Goal: Task Accomplishment & Management: Manage account settings

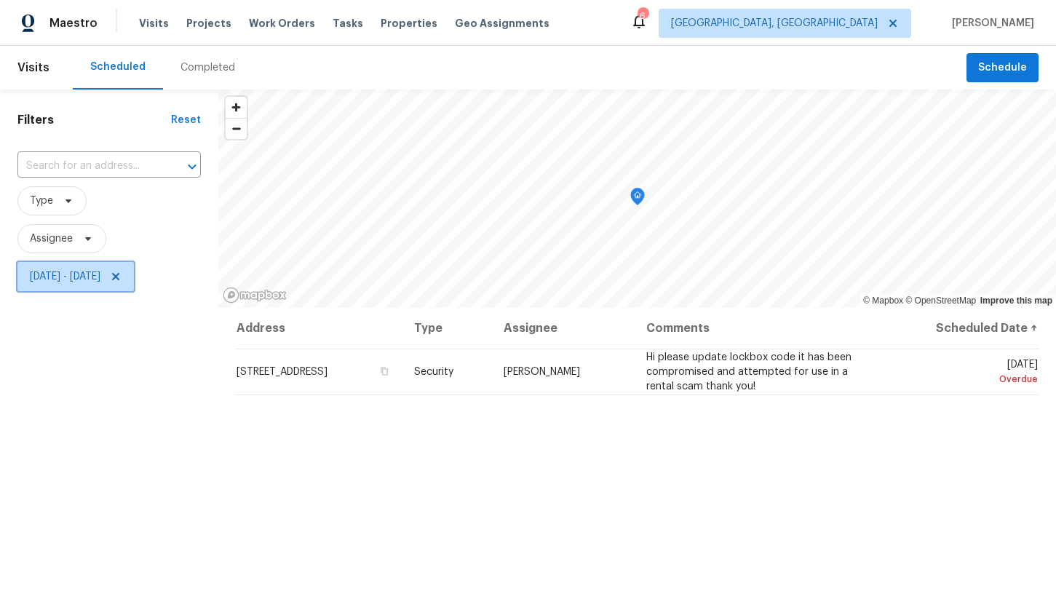
click at [100, 281] on span "Fri, Oct 03 - Fri, Oct 03" at bounding box center [65, 276] width 71 height 15
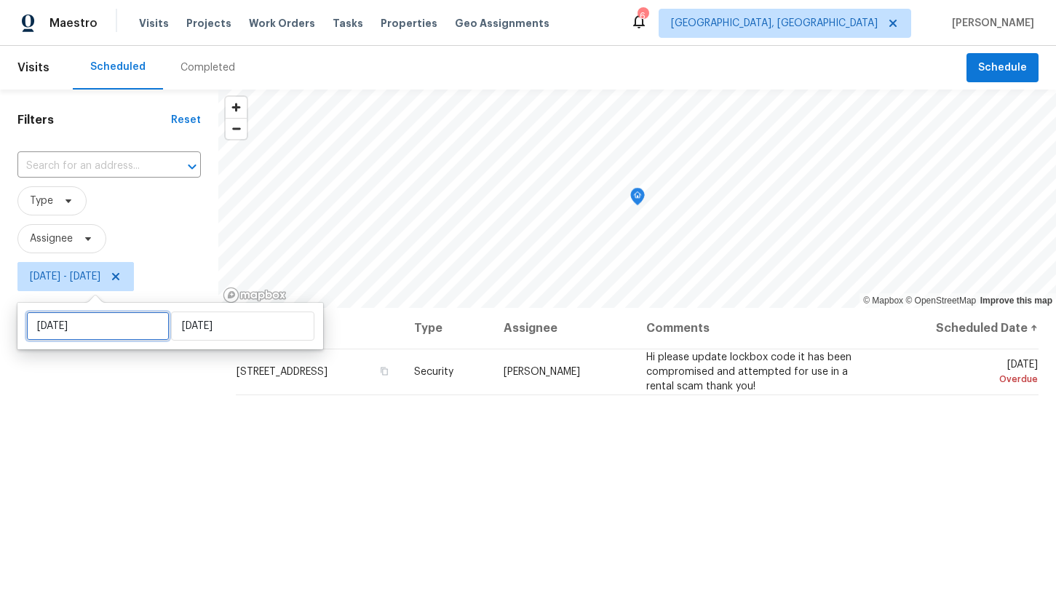
click at [124, 330] on input "Fri, Oct 03" at bounding box center [97, 325] width 143 height 29
select select "9"
select select "2025"
select select "10"
select select "2025"
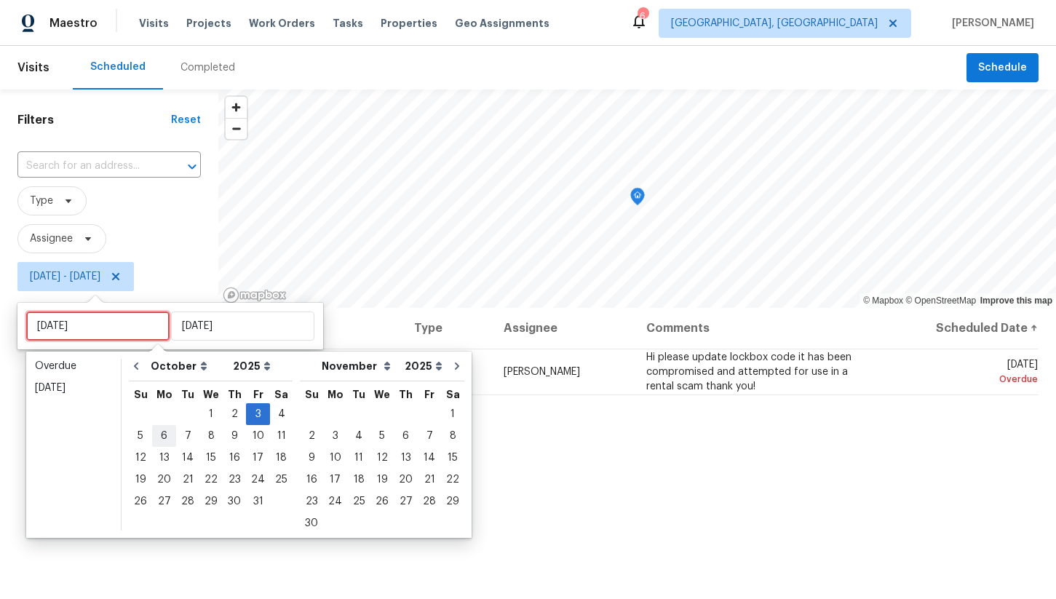
type input "Mon, Oct 06"
click at [164, 439] on div "6" at bounding box center [164, 436] width 24 height 20
type input "Mon, Oct 06"
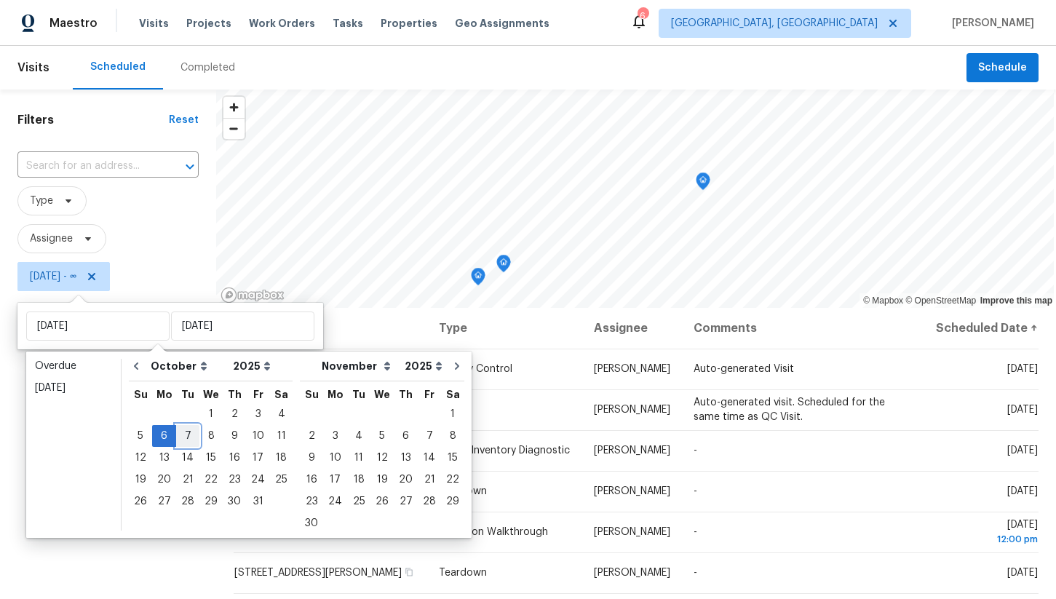
click at [186, 439] on div "7" at bounding box center [187, 436] width 23 height 20
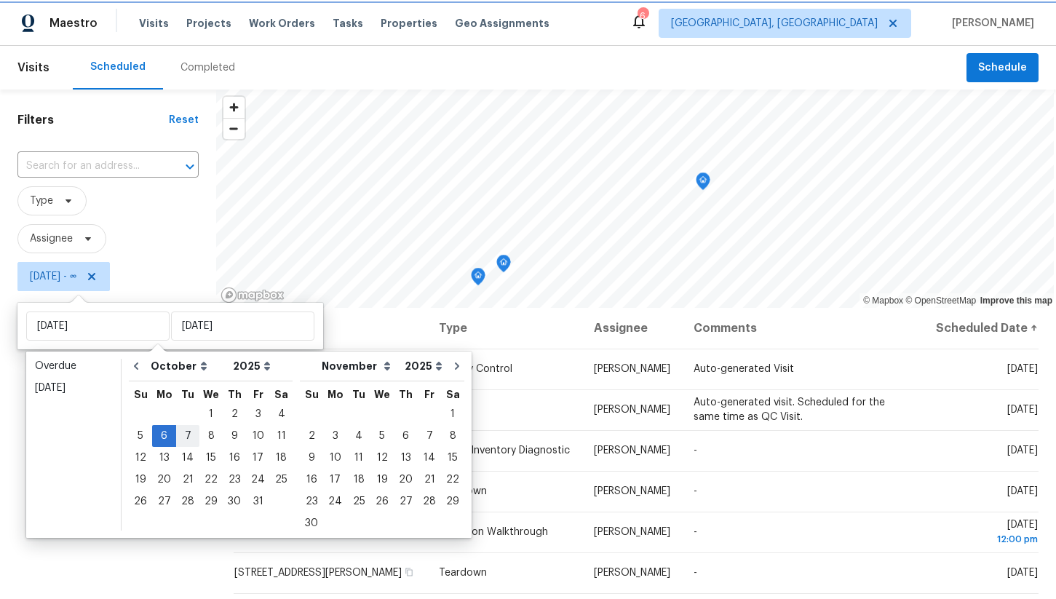
type input "Tue, Oct 07"
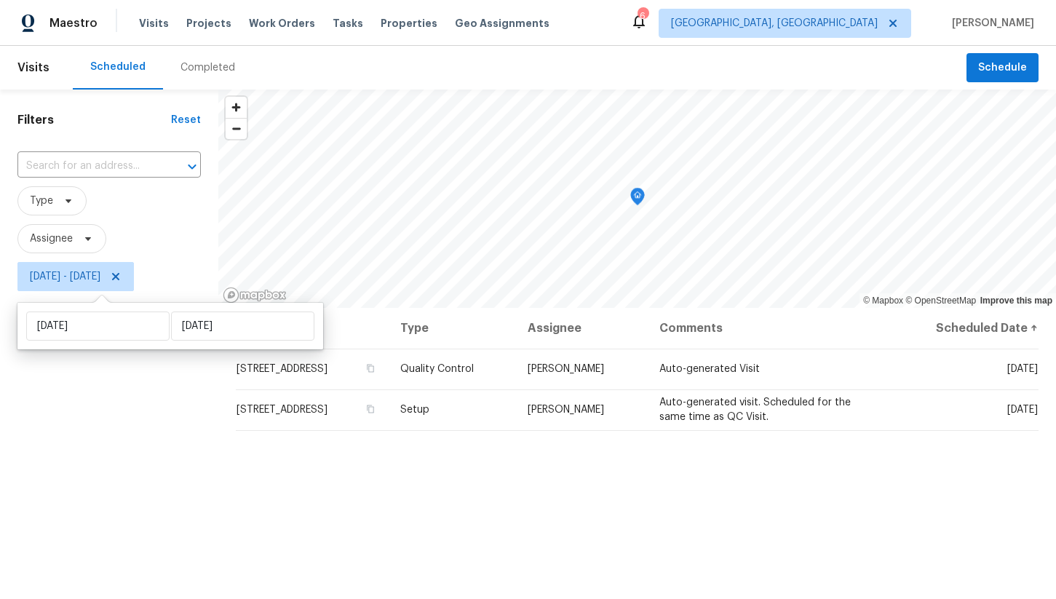
click at [168, 433] on div "Filters Reset ​ Type Assignee Mon, Oct 06 - Tue, Oct 07" at bounding box center [109, 437] width 218 height 697
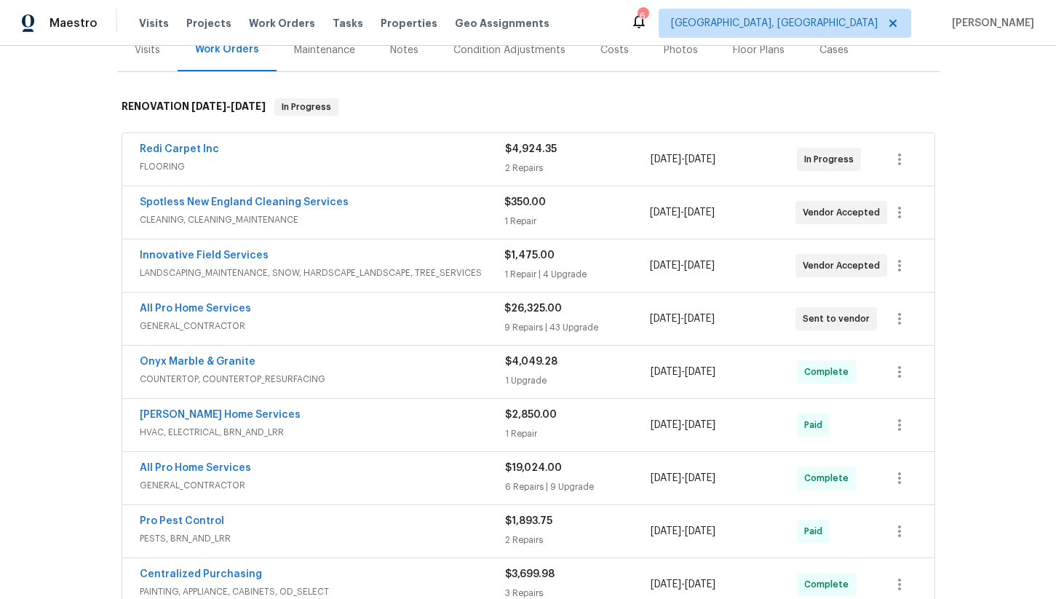
scroll to position [202, 0]
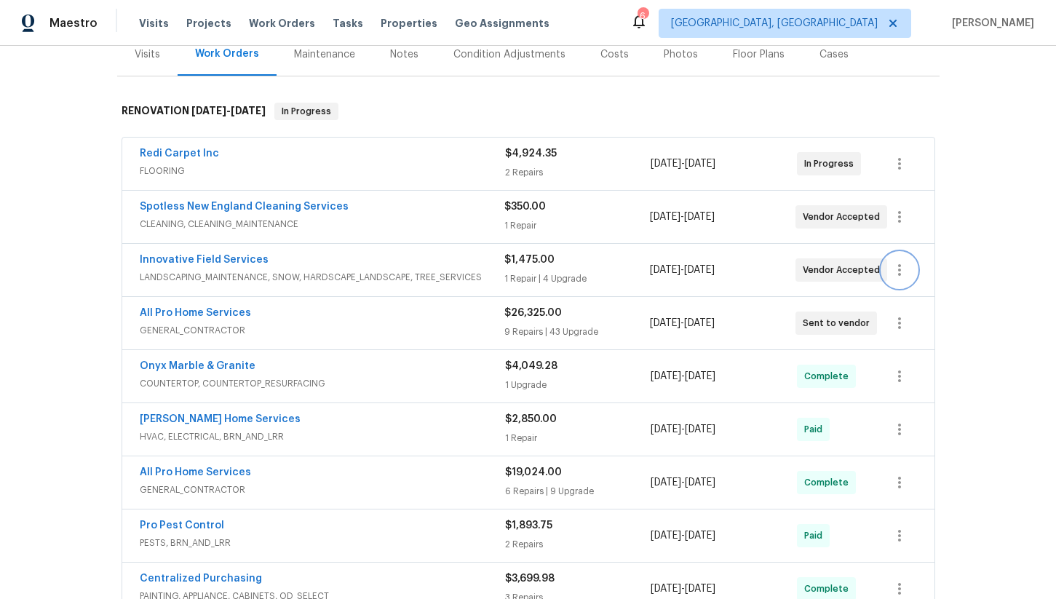
click at [904, 261] on icon "button" at bounding box center [898, 269] width 17 height 17
click at [917, 261] on li "Edit" at bounding box center [960, 256] width 157 height 24
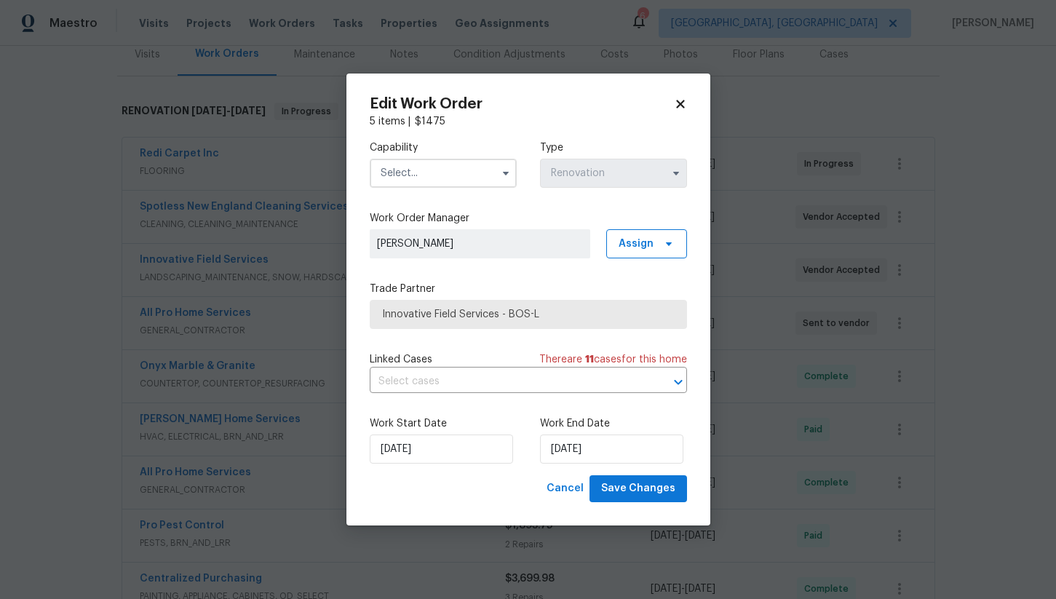
click at [425, 173] on input "text" at bounding box center [443, 173] width 147 height 29
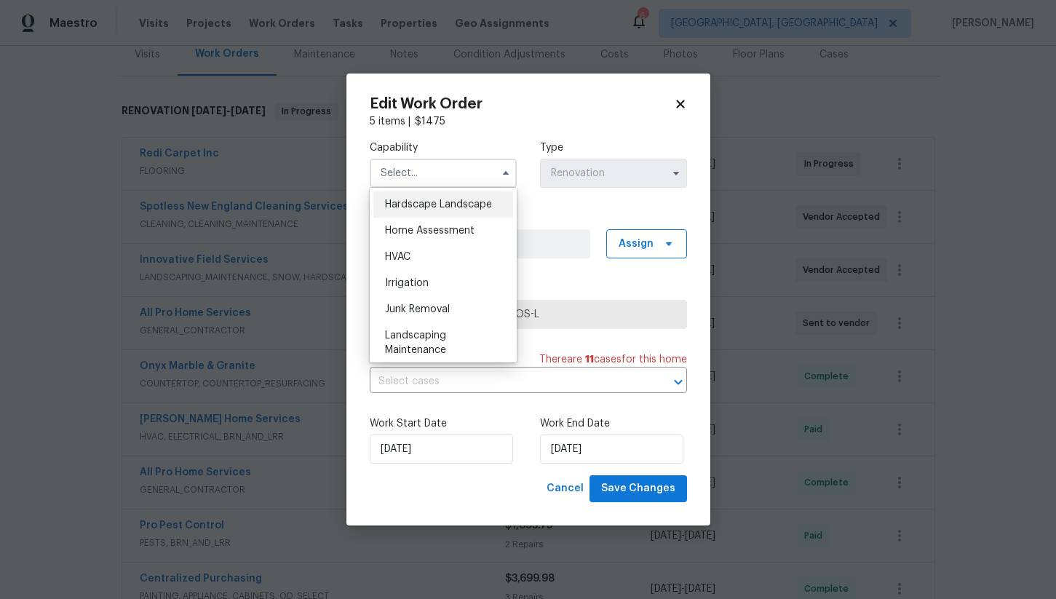
click at [450, 208] on span "Hardscape Landscape" at bounding box center [438, 204] width 107 height 10
type input "Hardscape Landscape"
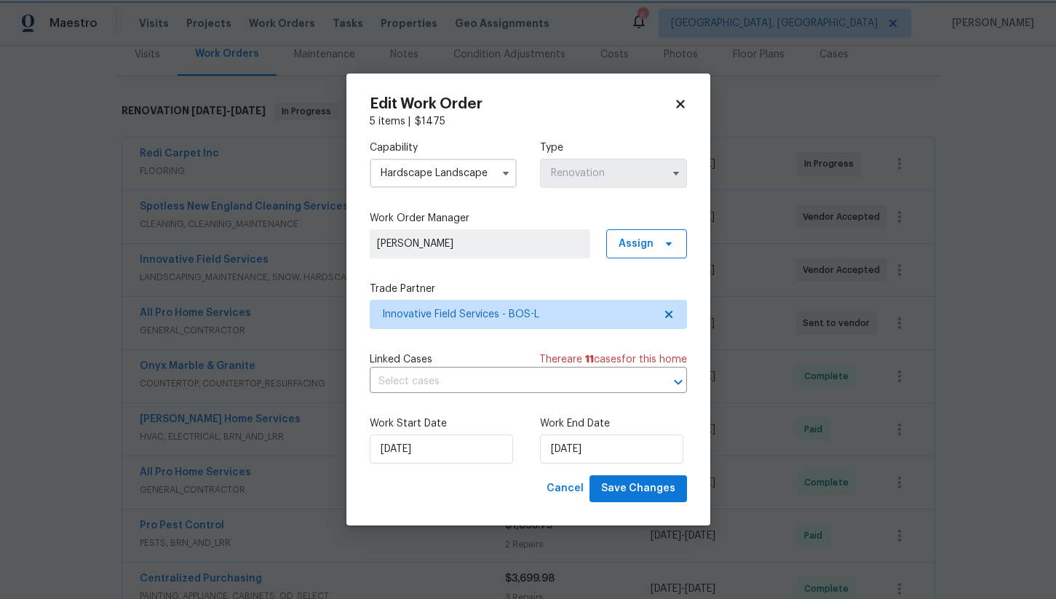
scroll to position [800, 0]
click at [596, 458] on input "10/7/2025" at bounding box center [611, 448] width 143 height 29
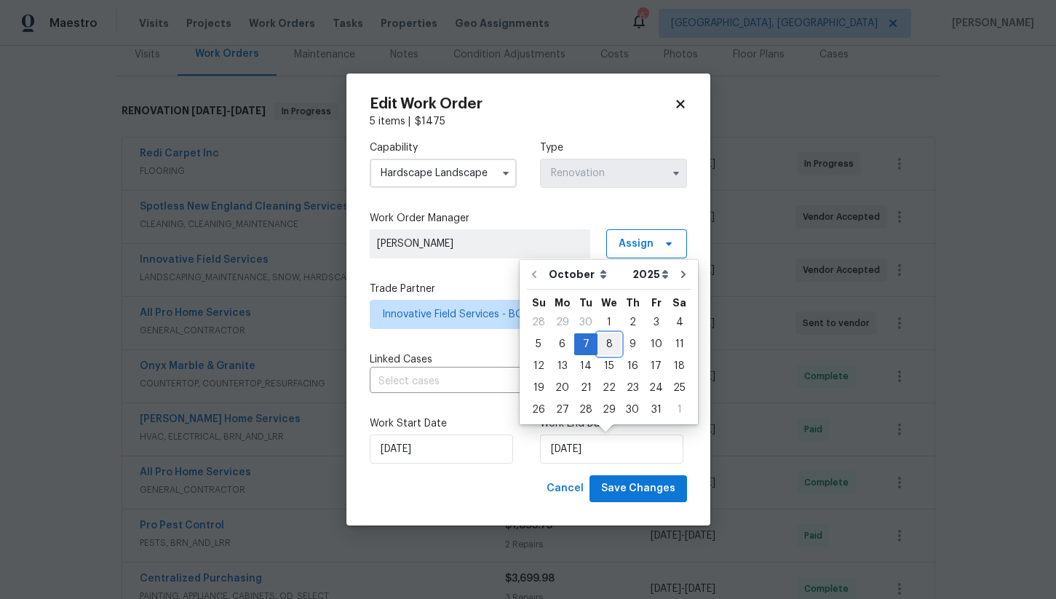
click at [609, 340] on div "8" at bounding box center [608, 344] width 23 height 20
type input "[DATE]"
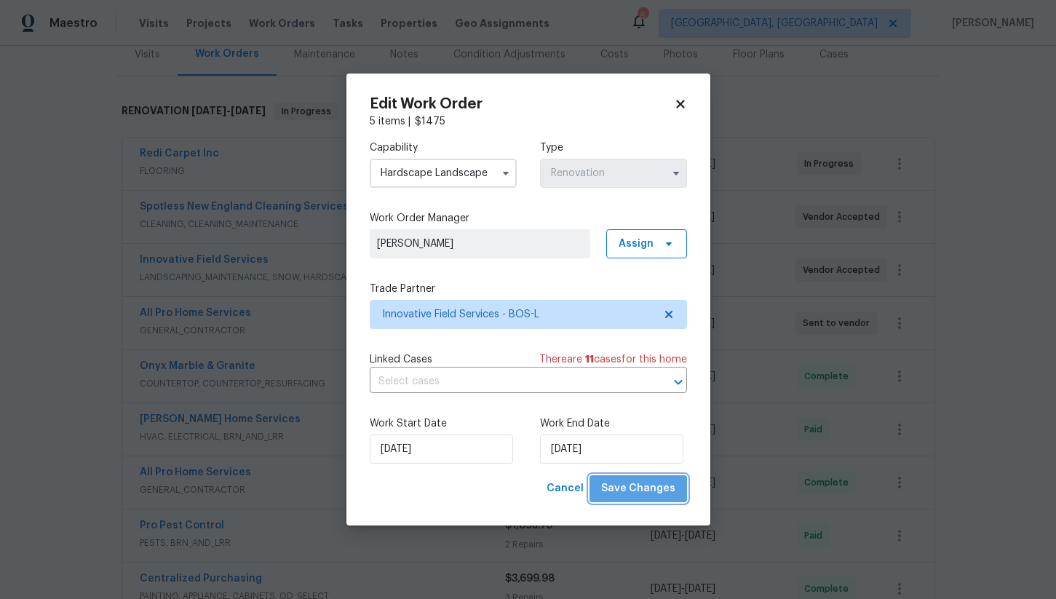
click at [645, 493] on span "Save Changes" at bounding box center [638, 488] width 74 height 18
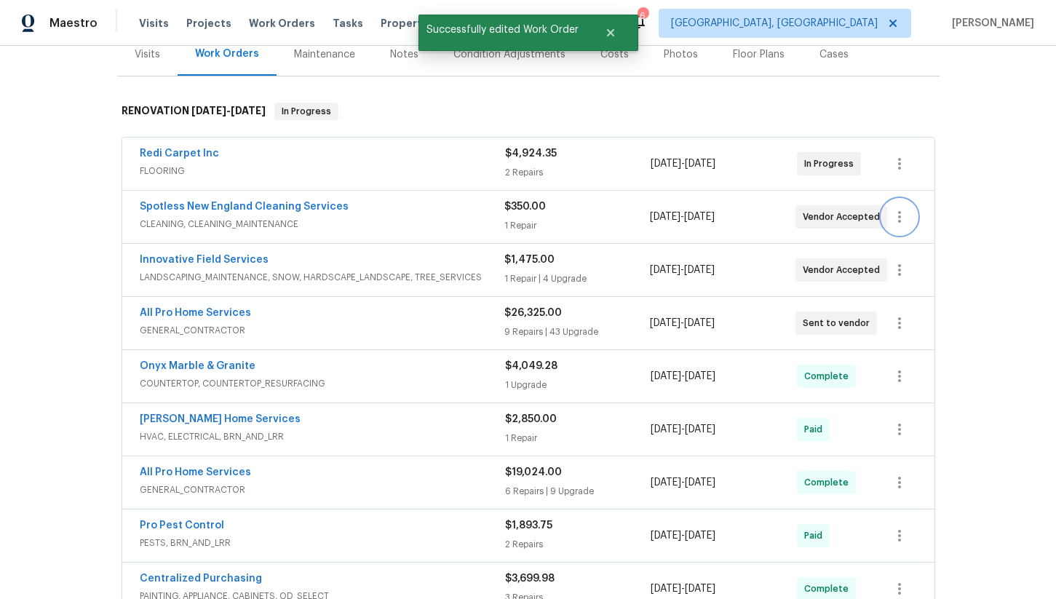
click at [907, 208] on button "button" at bounding box center [899, 216] width 35 height 35
click at [917, 209] on li "Edit" at bounding box center [960, 203] width 157 height 24
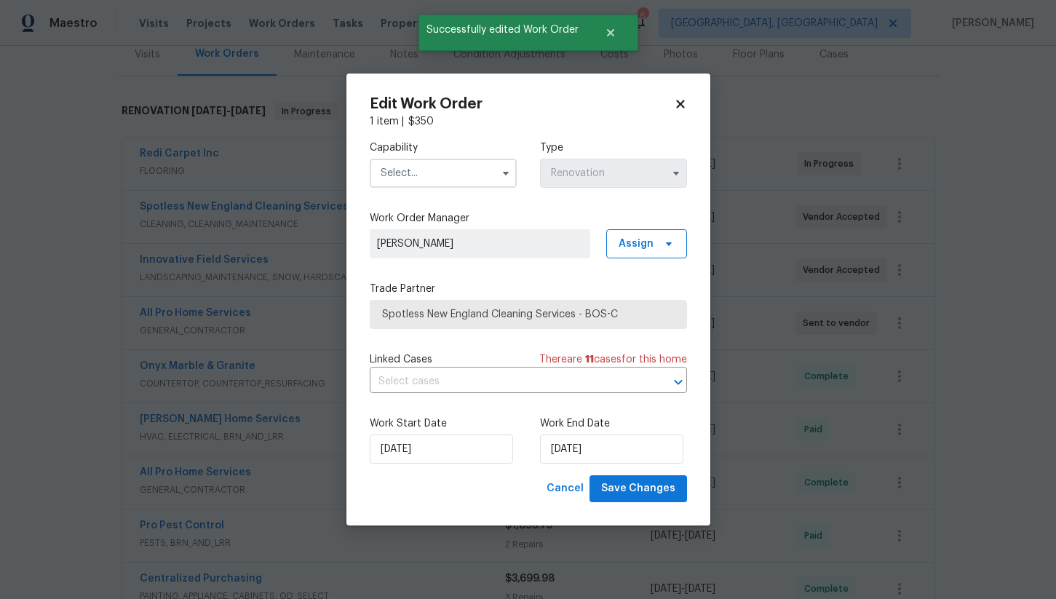
click at [431, 170] on input "text" at bounding box center [443, 173] width 147 height 29
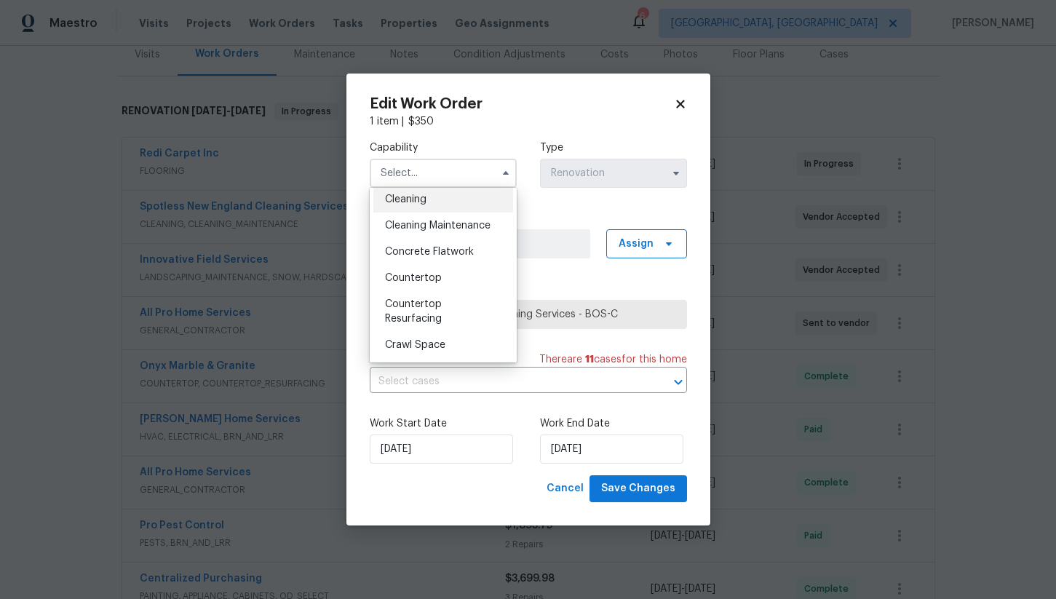
click at [438, 204] on div "Cleaning" at bounding box center [443, 199] width 140 height 26
type input "Cleaning"
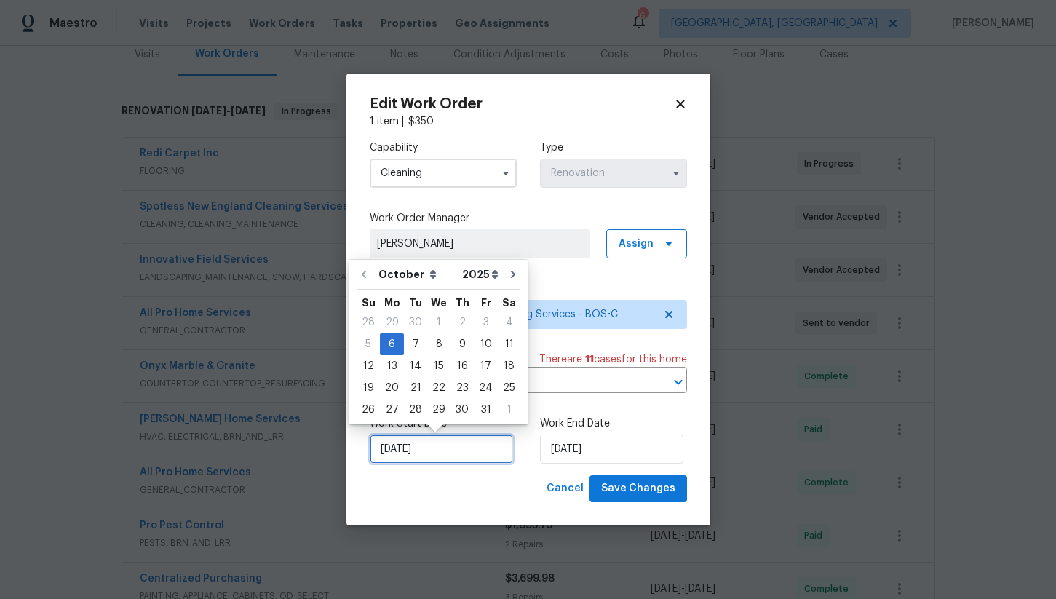
click at [461, 452] on input "10/6/2025" at bounding box center [441, 448] width 143 height 29
click at [391, 370] on div "13" at bounding box center [392, 366] width 24 height 20
type input "10/13/2025"
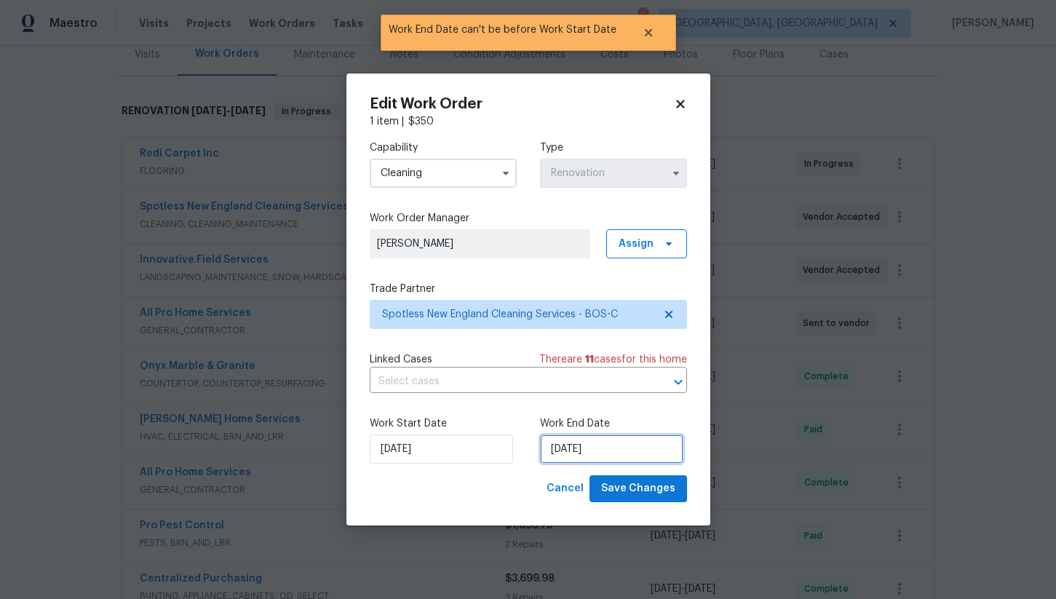
click at [583, 453] on input "10/13/2025" at bounding box center [611, 448] width 143 height 29
click at [643, 491] on span "Save Changes" at bounding box center [638, 488] width 74 height 18
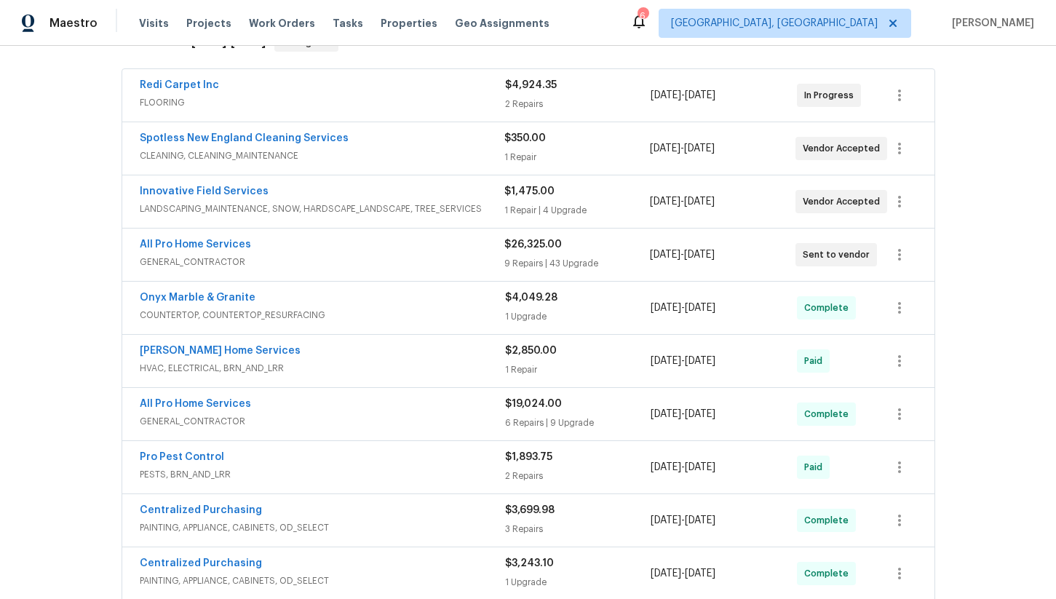
scroll to position [290, 0]
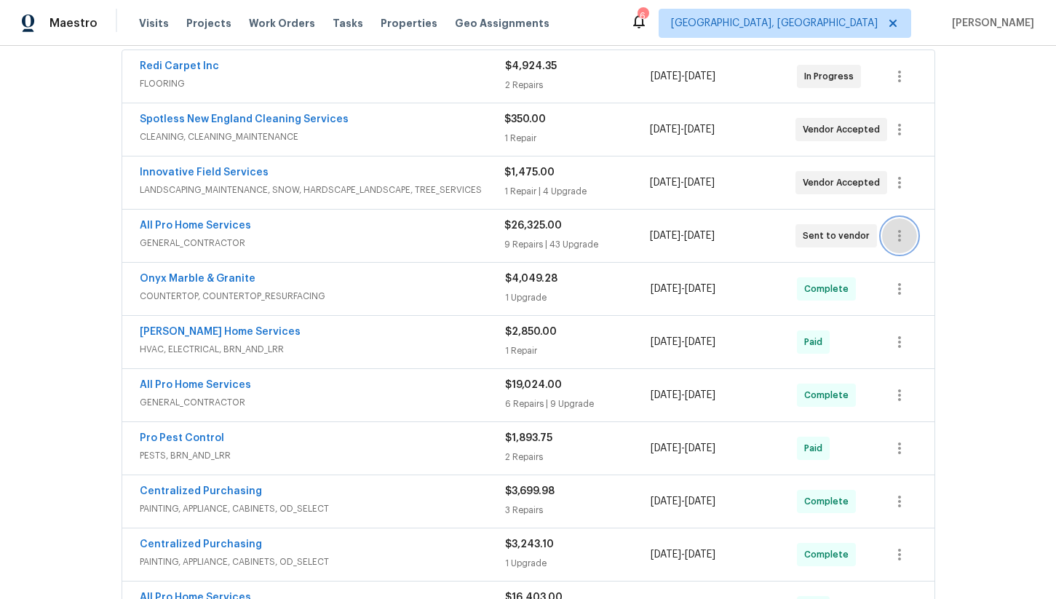
click at [893, 227] on icon "button" at bounding box center [898, 235] width 17 height 17
click at [908, 222] on li "Edit" at bounding box center [960, 222] width 157 height 24
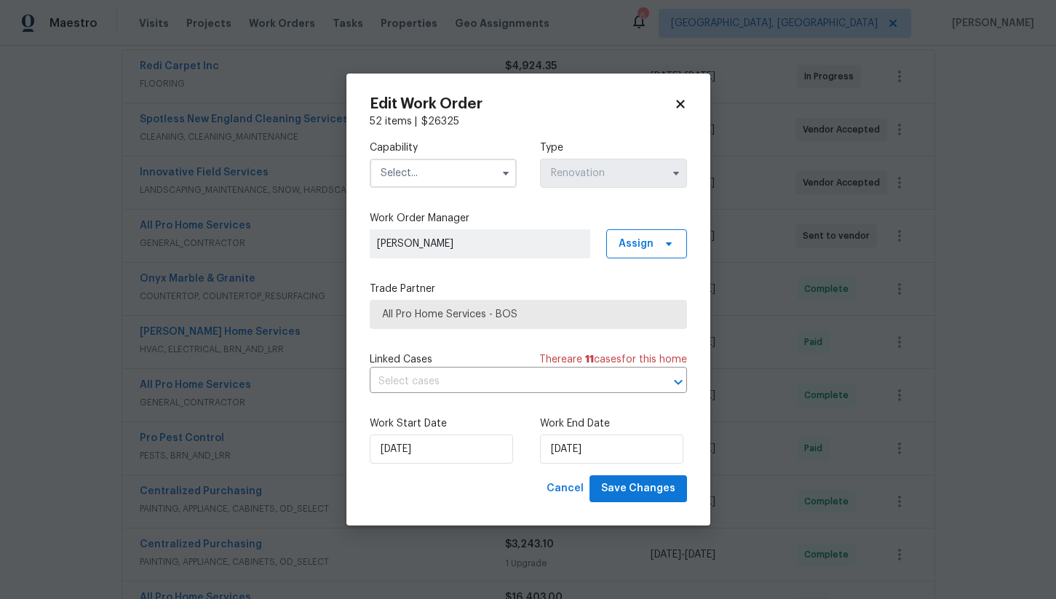
click at [415, 155] on div "Capability" at bounding box center [443, 163] width 147 height 47
click at [415, 177] on input "text" at bounding box center [443, 173] width 147 height 29
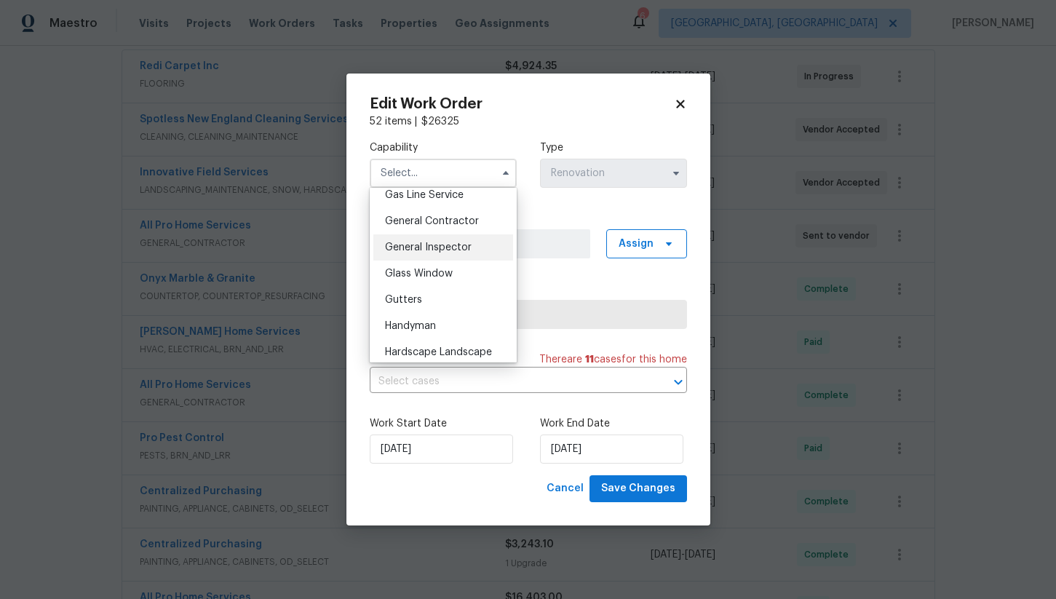
scroll to position [676, 0]
click at [442, 231] on div "General Contractor" at bounding box center [443, 224] width 140 height 26
type input "General Contractor"
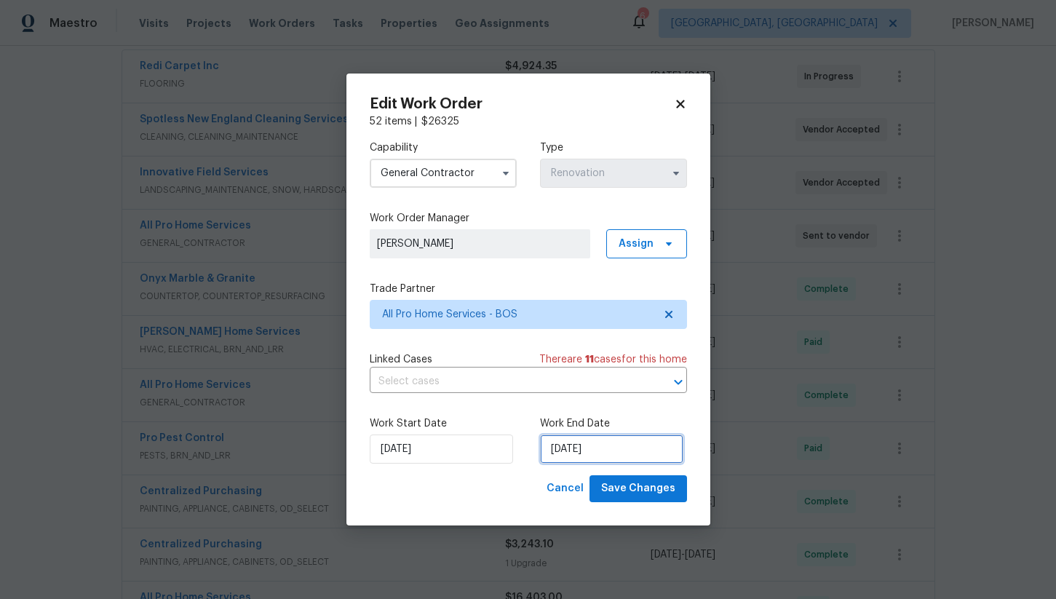
select select "9"
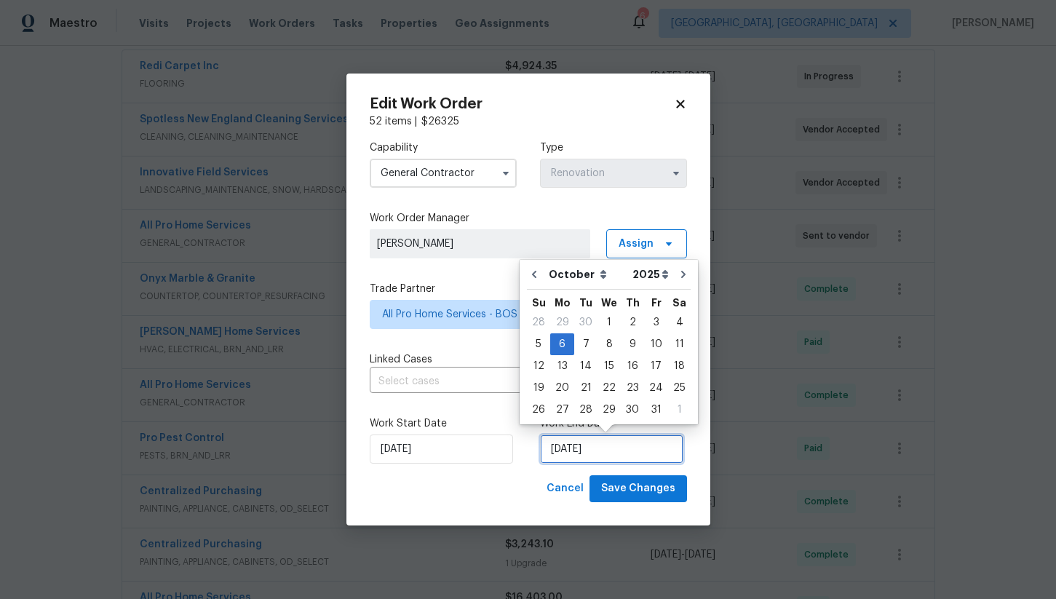
click at [581, 451] on input "10/6/2025" at bounding box center [611, 448] width 143 height 29
click at [653, 343] on div "10" at bounding box center [656, 344] width 24 height 20
type input "10/10/2025"
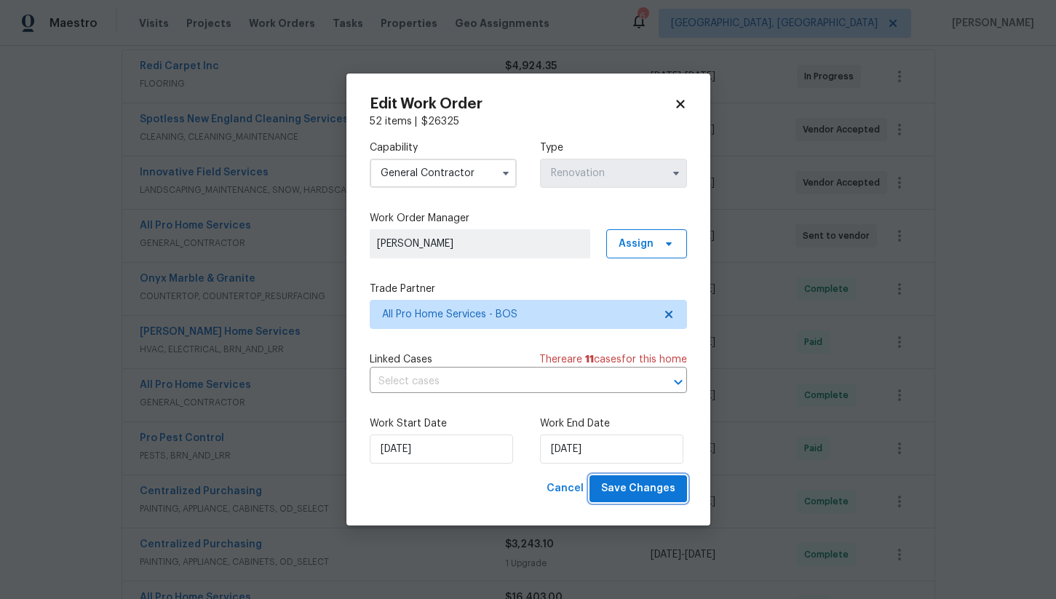
click at [657, 492] on span "Save Changes" at bounding box center [638, 488] width 74 height 18
